Goal: Task Accomplishment & Management: Manage account settings

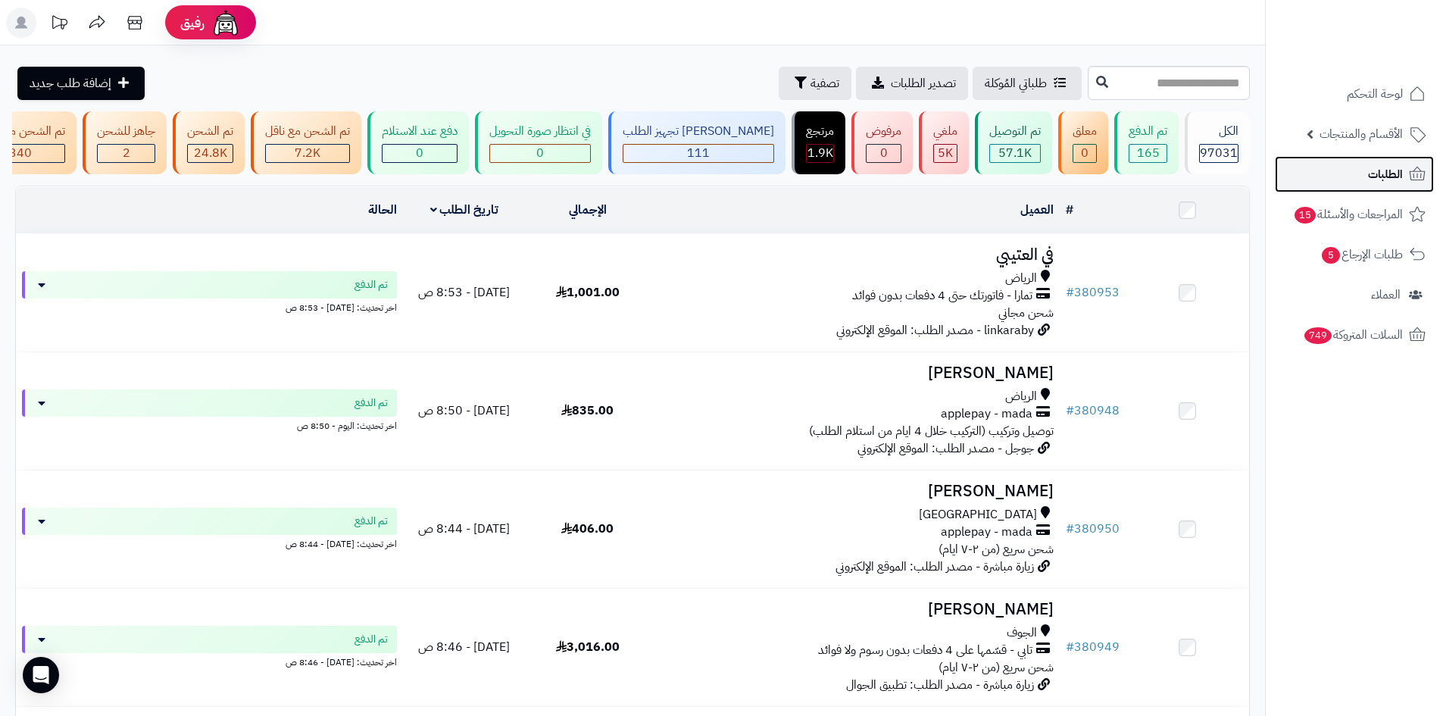
click at [1352, 175] on link "الطلبات" at bounding box center [1353, 174] width 159 height 36
click at [1356, 98] on span "لوحة التحكم" at bounding box center [1374, 93] width 55 height 21
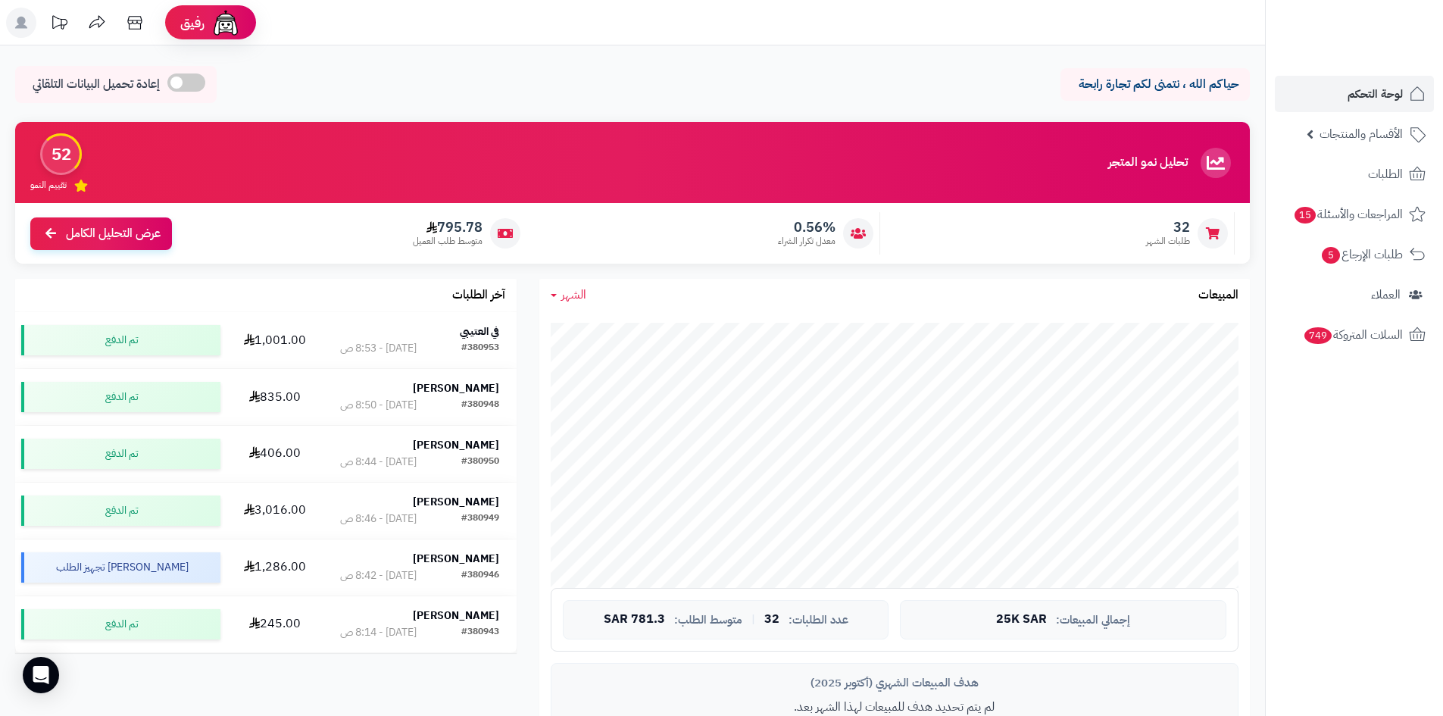
click at [558, 295] on link "الشهر" at bounding box center [569, 294] width 36 height 17
click at [635, 414] on link "السنة" at bounding box center [599, 415] width 121 height 28
click at [1334, 187] on link "الطلبات" at bounding box center [1353, 174] width 159 height 36
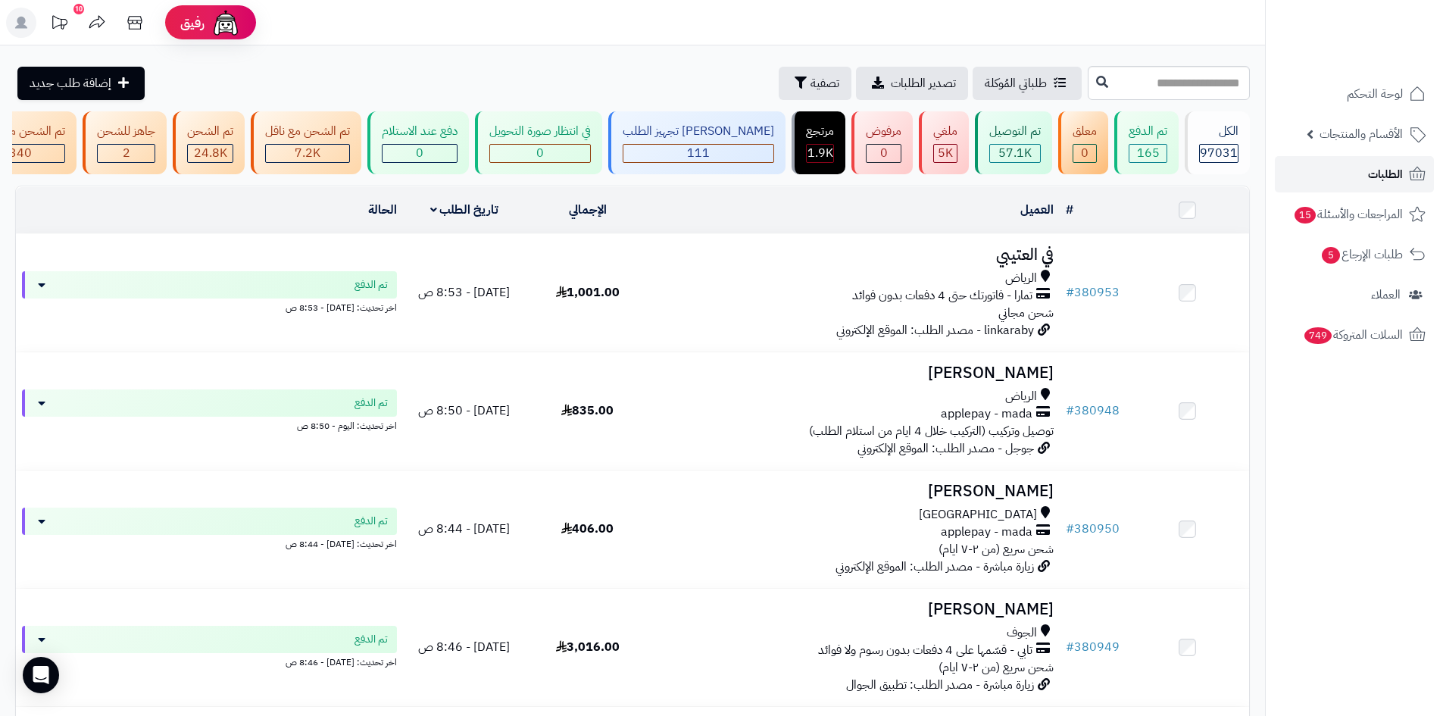
click at [1347, 183] on link "الطلبات" at bounding box center [1353, 174] width 159 height 36
click at [972, 79] on link "طلباتي المُوكلة" at bounding box center [1026, 83] width 109 height 33
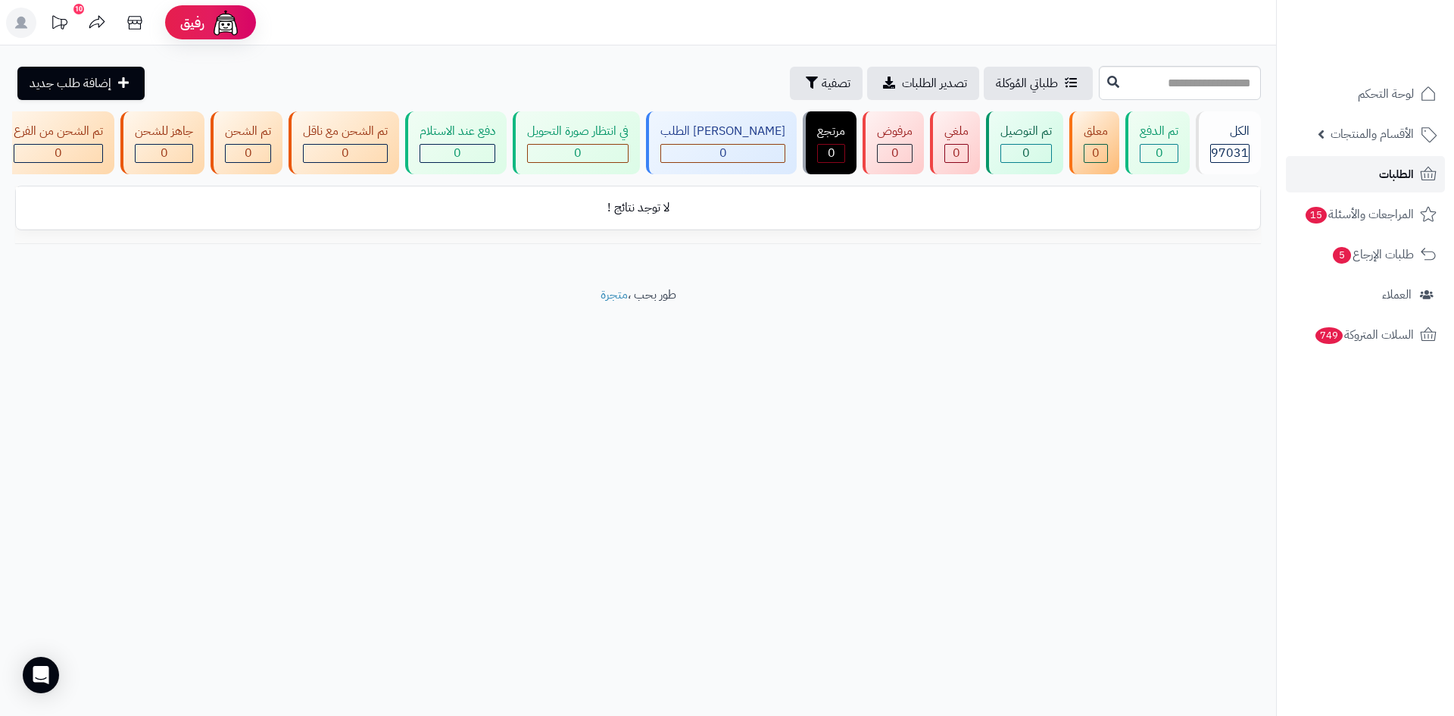
click at [1366, 181] on link "الطلبات" at bounding box center [1365, 174] width 159 height 36
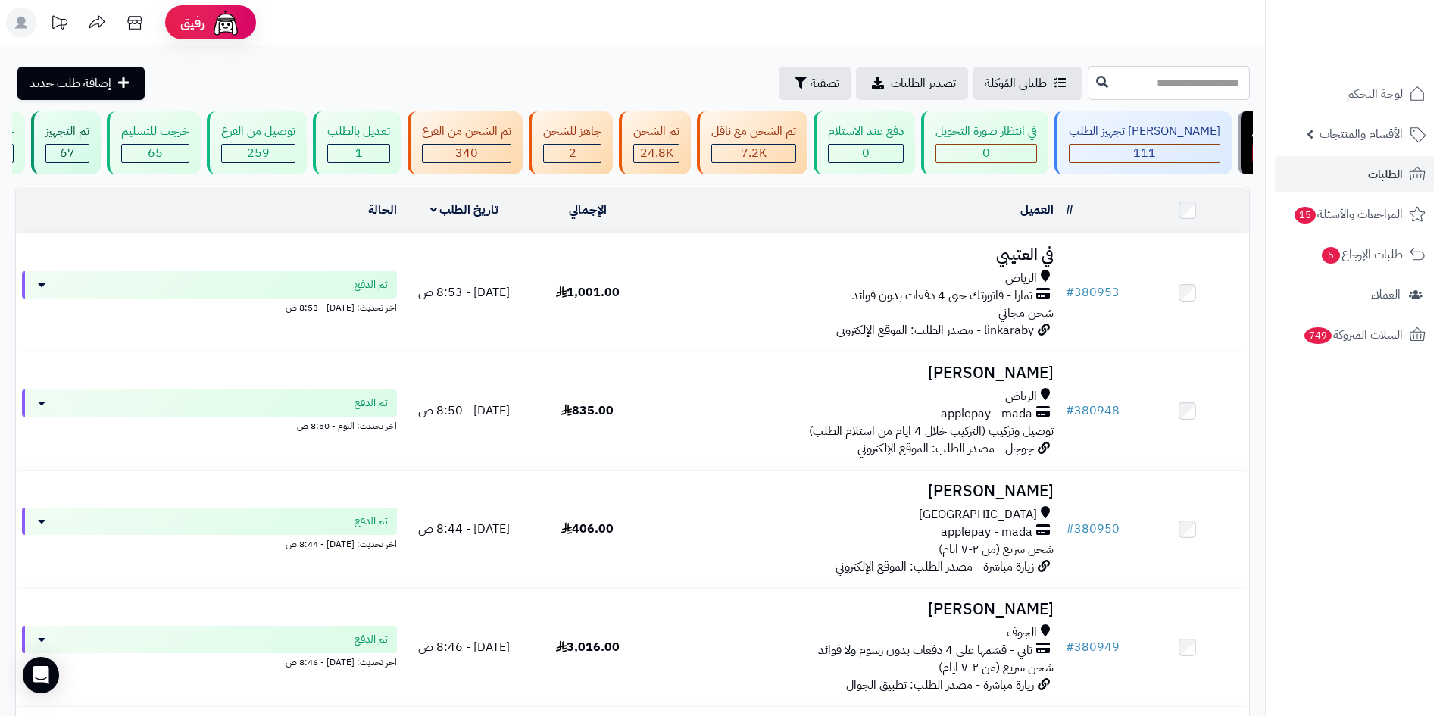
scroll to position [0, 1]
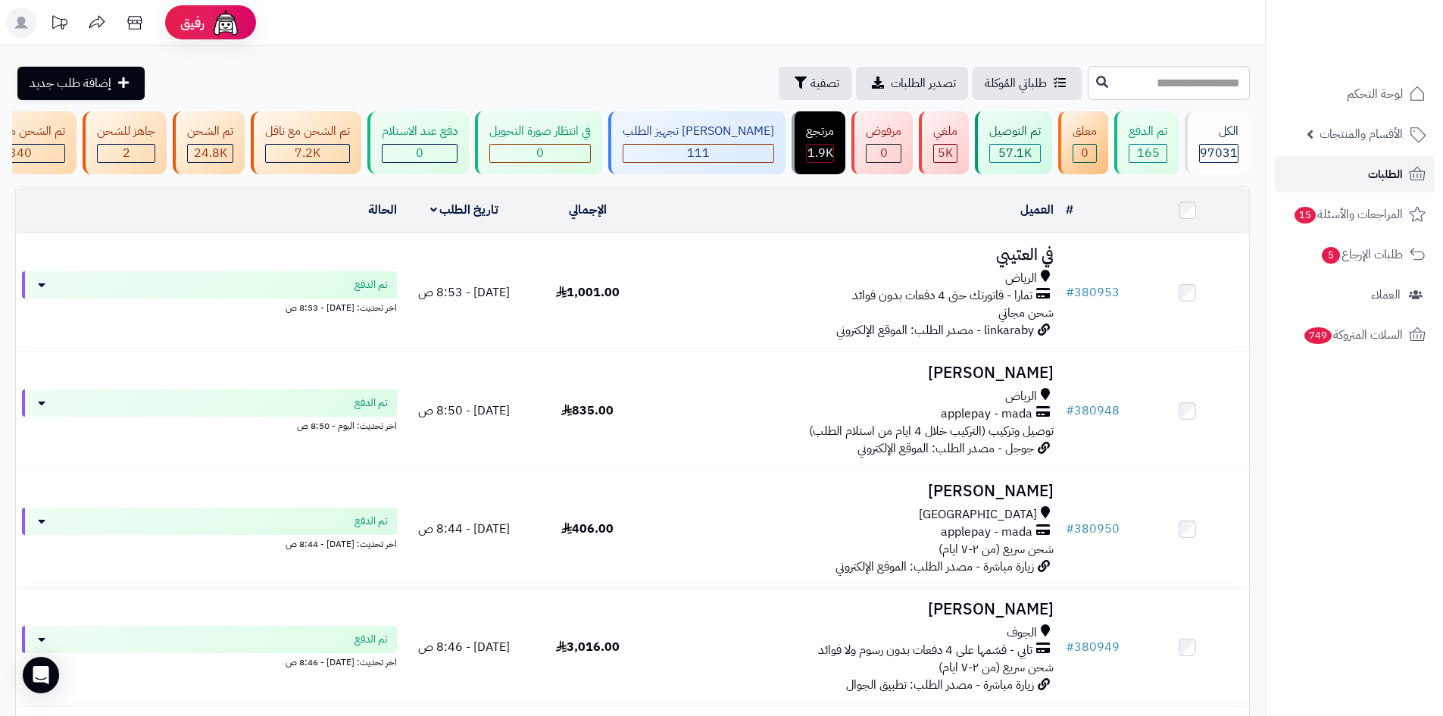
click at [1360, 170] on link "الطلبات" at bounding box center [1353, 174] width 159 height 36
